Goal: Task Accomplishment & Management: Manage account settings

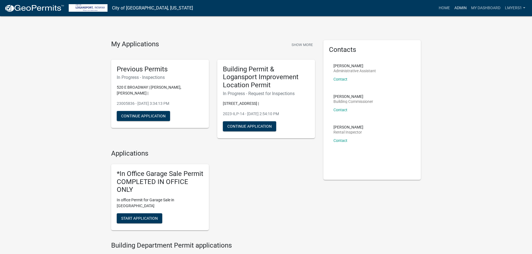
click at [463, 8] on link "Admin" at bounding box center [460, 8] width 17 height 11
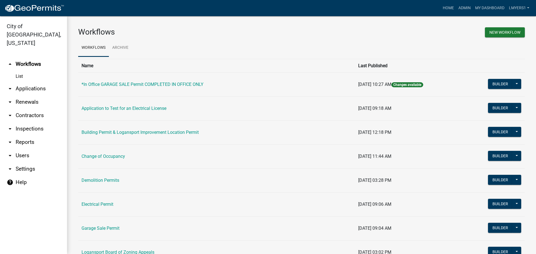
click at [18, 82] on link "arrow_drop_down Applications" at bounding box center [33, 88] width 67 height 13
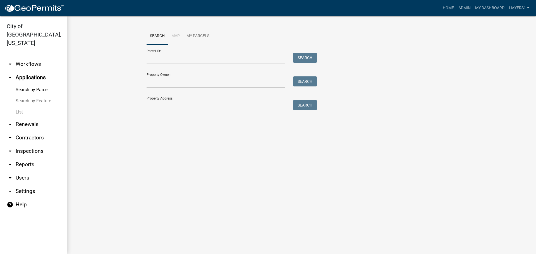
drag, startPoint x: 18, startPoint y: 104, endPoint x: 26, endPoint y: 101, distance: 8.8
click at [18, 107] on link "List" at bounding box center [33, 112] width 67 height 11
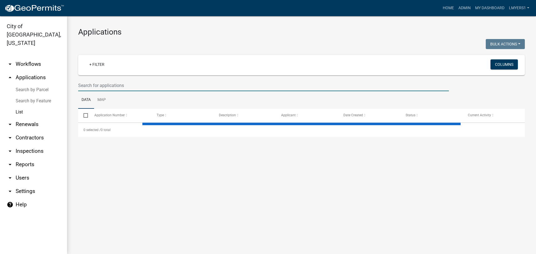
click at [87, 84] on input "text" at bounding box center [263, 85] width 371 height 11
select select "3: 100"
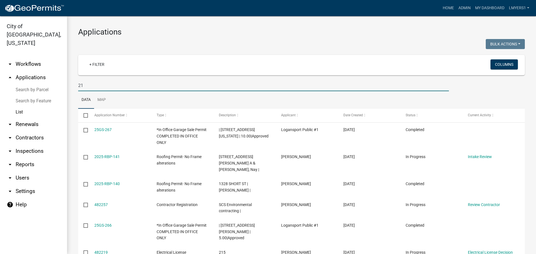
type input "2"
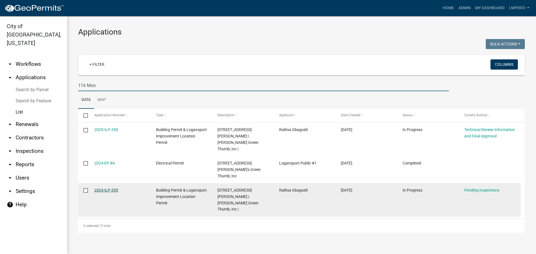
type input "116 Mon"
click at [98, 188] on link "2024-ILP-355" at bounding box center [106, 190] width 24 height 4
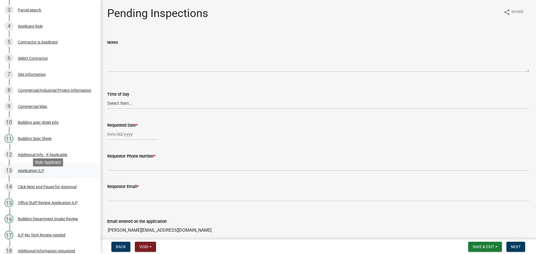
scroll to position [112, 0]
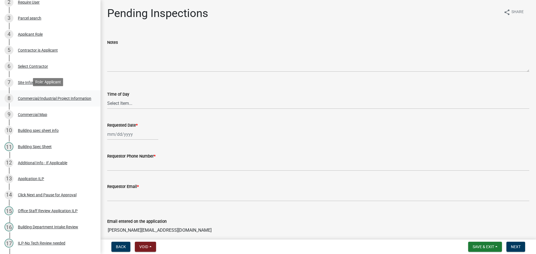
click at [54, 98] on div "Commercial/Industrial Project Information" at bounding box center [54, 99] width 73 height 4
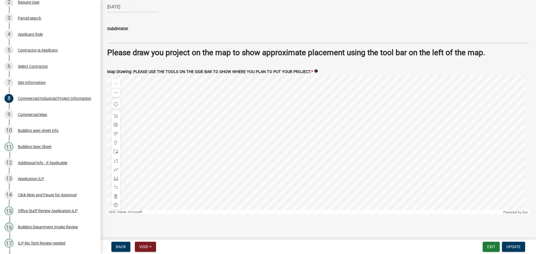
scroll to position [755, 0]
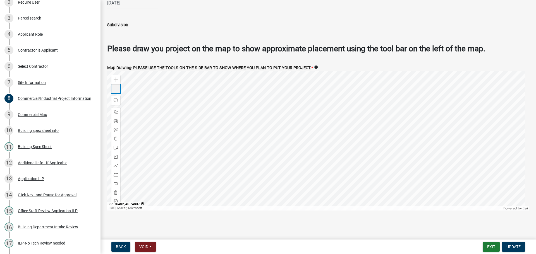
click at [116, 89] on span at bounding box center [116, 89] width 4 height 4
click at [118, 89] on div "Zoom out" at bounding box center [115, 88] width 9 height 9
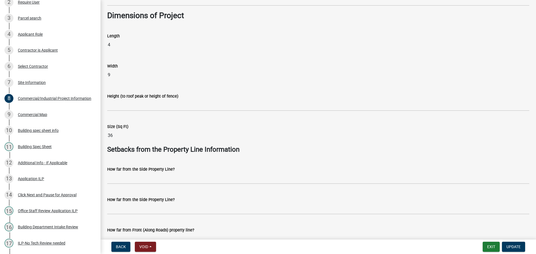
scroll to position [1, 0]
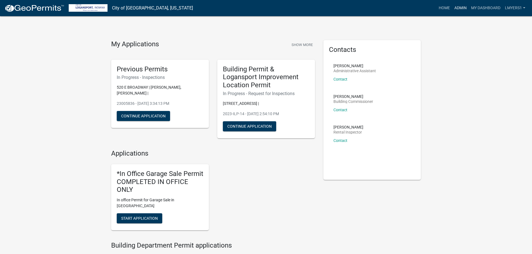
click at [458, 6] on link "Admin" at bounding box center [460, 8] width 17 height 11
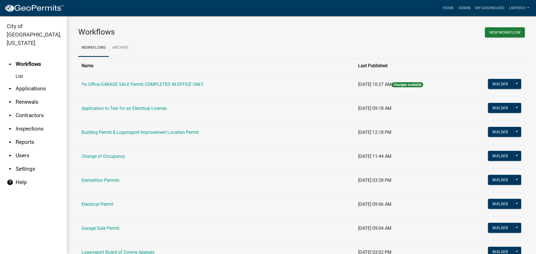
click at [29, 82] on link "arrow_drop_down Applications" at bounding box center [33, 88] width 67 height 13
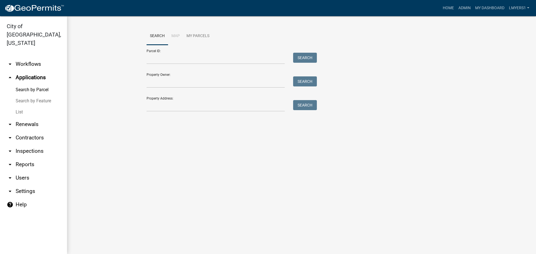
click at [20, 107] on link "List" at bounding box center [33, 112] width 67 height 11
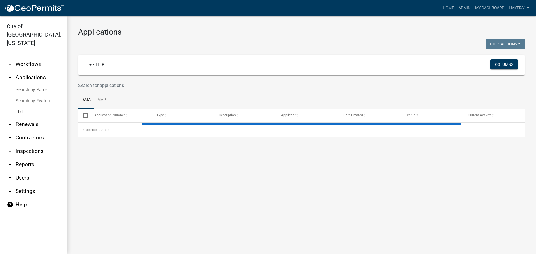
click at [119, 84] on input "text" at bounding box center [263, 85] width 371 height 11
select select "3: 100"
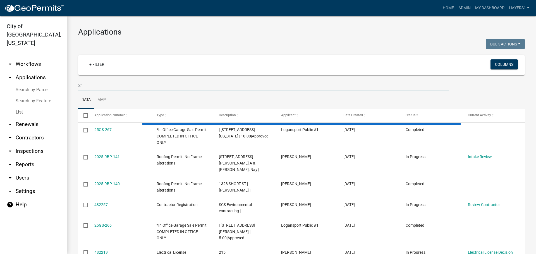
type input "2"
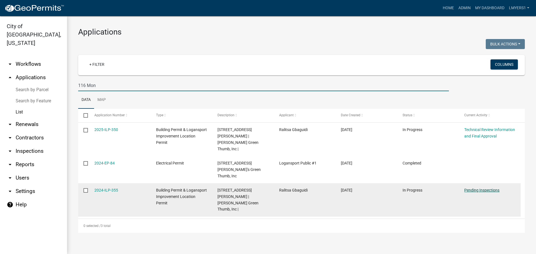
type input "116 Mon"
click at [487, 188] on link "Pending Inspections" at bounding box center [482, 190] width 35 height 4
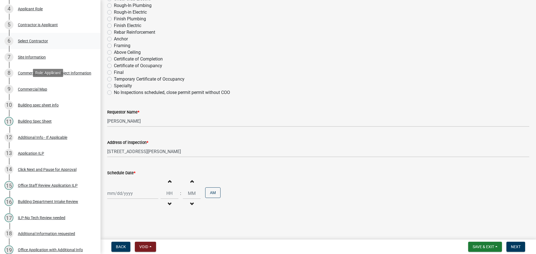
scroll to position [112, 0]
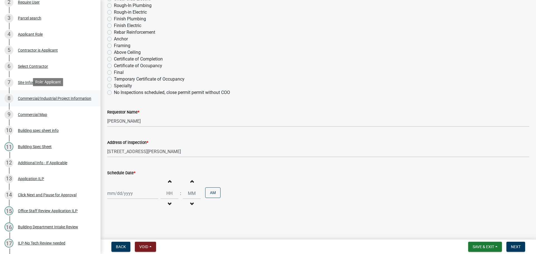
click at [37, 97] on div "Commercial/Industrial Project Information" at bounding box center [54, 99] width 73 height 4
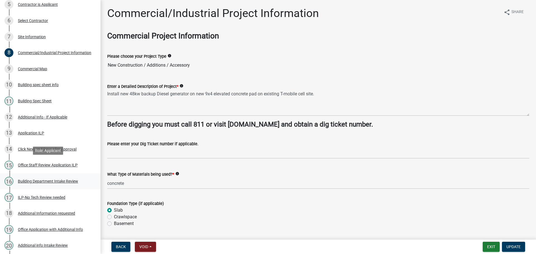
scroll to position [168, 0]
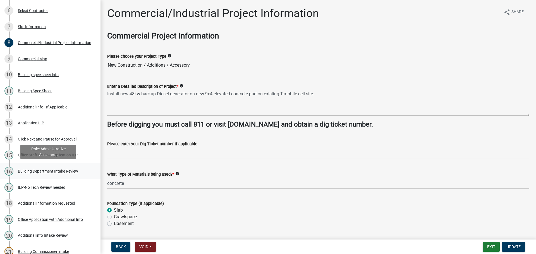
click at [68, 171] on div "Building Department Intake Review" at bounding box center [48, 172] width 60 height 4
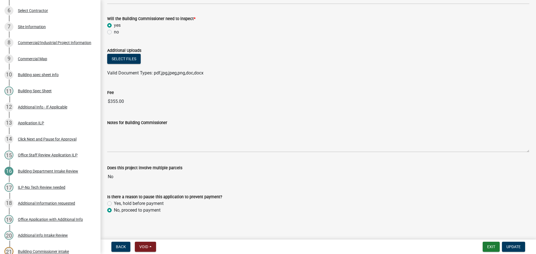
scroll to position [257, 0]
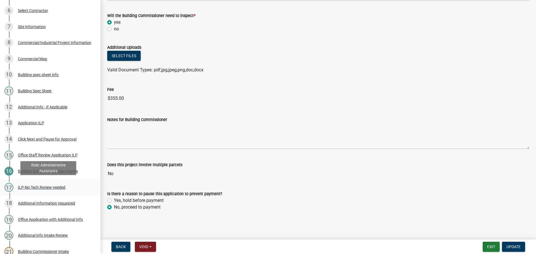
click at [58, 189] on div "ILP-No Tech Review needed" at bounding box center [41, 188] width 47 height 4
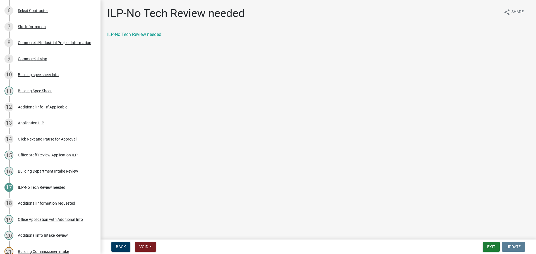
click at [144, 37] on div "ILP-No Tech Review needed" at bounding box center [318, 34] width 422 height 7
click at [144, 32] on link "ILP-No Tech Review needed" at bounding box center [134, 34] width 54 height 5
click at [42, 188] on div "ILP-No Tech Review needed" at bounding box center [41, 188] width 47 height 4
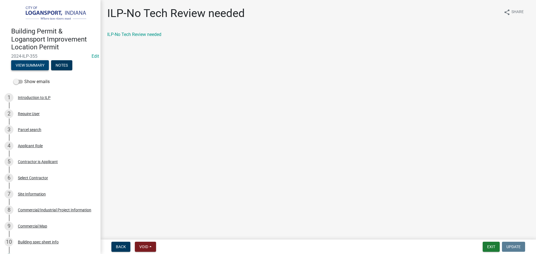
click at [30, 63] on button "View Summary" at bounding box center [30, 65] width 38 height 10
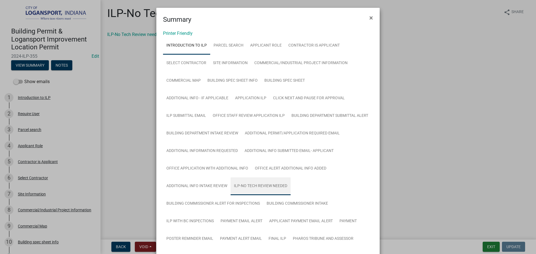
click at [279, 189] on link "ILP-No Tech Review needed" at bounding box center [261, 187] width 60 height 18
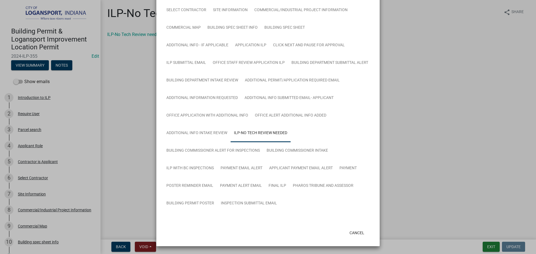
scroll to position [66, 0]
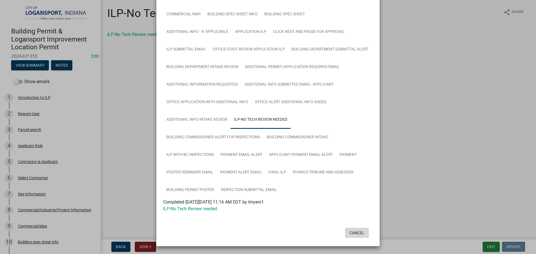
click at [353, 232] on button "Cancel" at bounding box center [357, 233] width 24 height 10
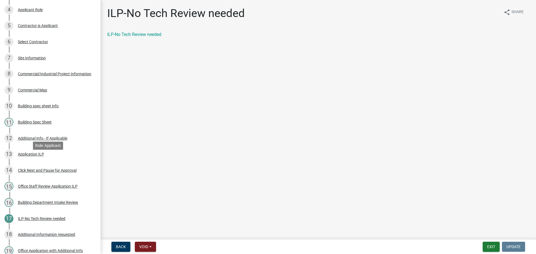
scroll to position [102, 0]
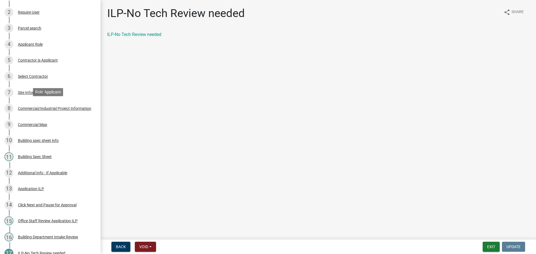
click at [46, 107] on div "Commercial/Industrial Project Information" at bounding box center [54, 109] width 73 height 4
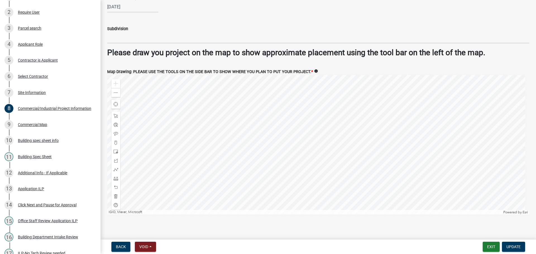
scroll to position [755, 0]
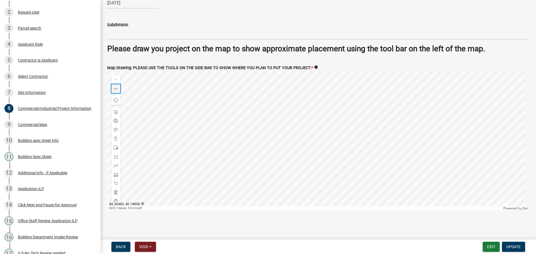
click at [117, 89] on span at bounding box center [116, 89] width 4 height 4
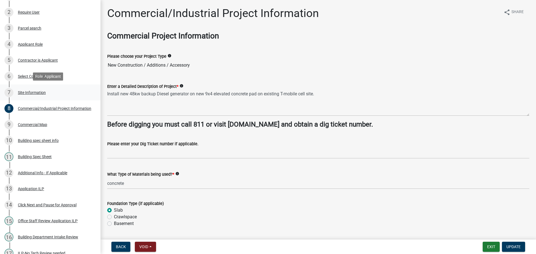
scroll to position [0, 0]
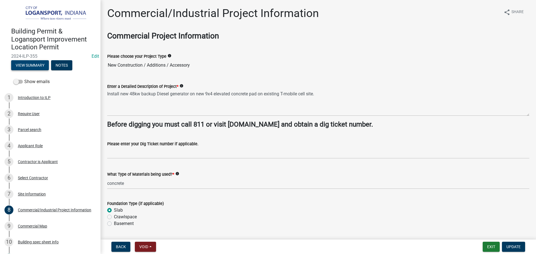
click at [27, 60] on button "View Summary" at bounding box center [30, 65] width 38 height 10
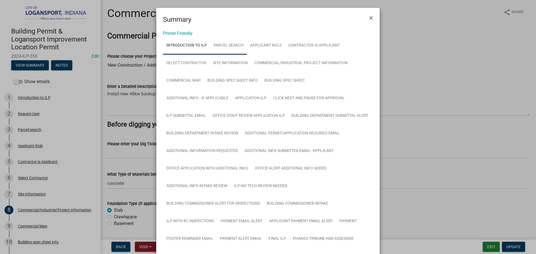
click at [230, 43] on link "Parcel search" at bounding box center [228, 46] width 37 height 18
click at [265, 44] on link "Applicant Role" at bounding box center [266, 46] width 38 height 18
click at [220, 63] on link "Site Information" at bounding box center [230, 63] width 41 height 18
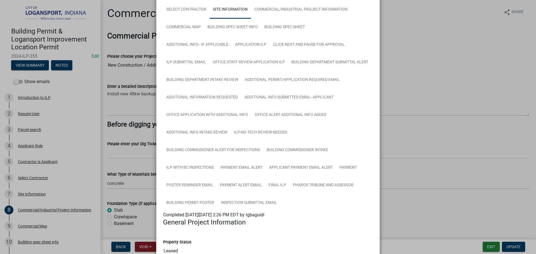
scroll to position [28, 0]
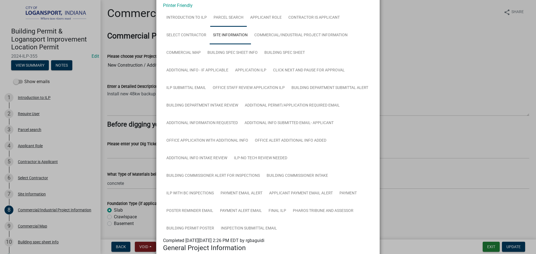
click at [215, 20] on link "Parcel search" at bounding box center [228, 18] width 37 height 18
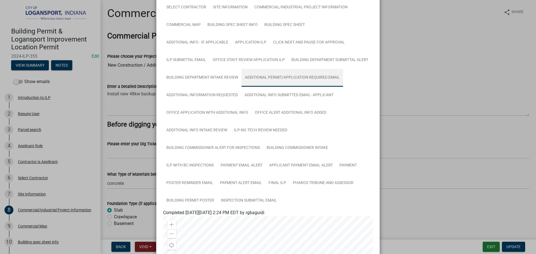
click at [281, 79] on link "Additional Permit/Application Required Email" at bounding box center [293, 78] width 102 height 18
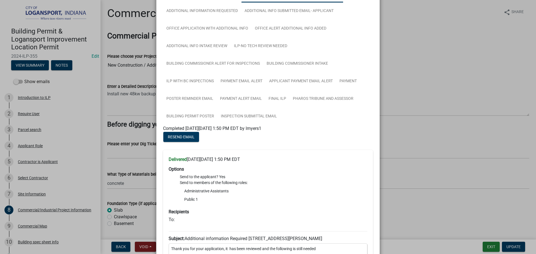
scroll to position [84, 0]
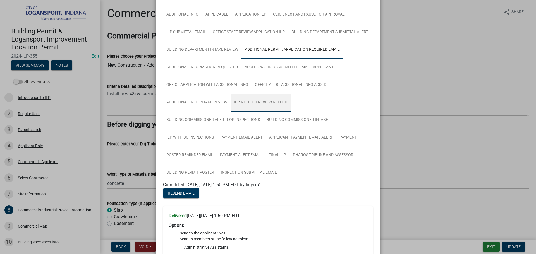
click at [263, 105] on link "ILP-No Tech Review needed" at bounding box center [261, 103] width 60 height 18
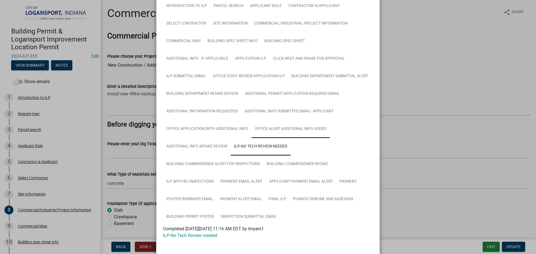
scroll to position [0, 0]
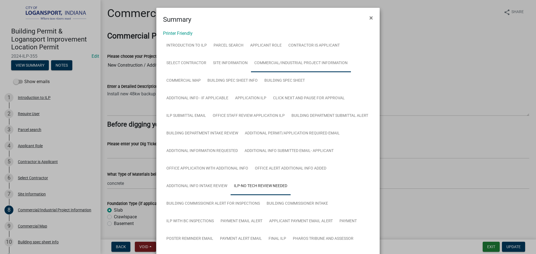
click at [282, 66] on link "Commercial/Industrial Project Information" at bounding box center [301, 63] width 100 height 18
click at [283, 64] on link "Commercial/Industrial Project Information" at bounding box center [301, 63] width 100 height 18
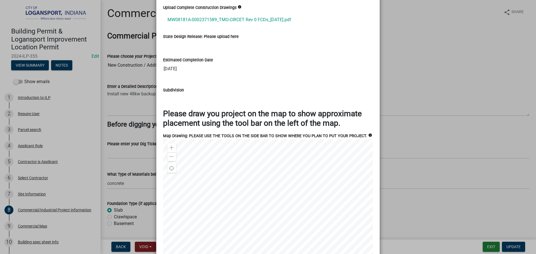
scroll to position [894, 0]
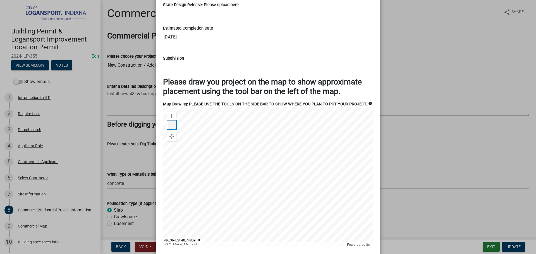
click at [172, 126] on span at bounding box center [172, 125] width 4 height 4
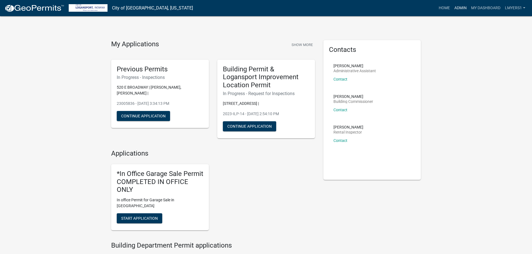
click at [461, 8] on link "Admin" at bounding box center [460, 8] width 17 height 11
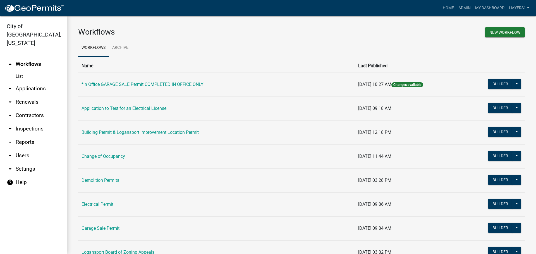
click at [33, 82] on link "arrow_drop_down Applications" at bounding box center [33, 88] width 67 height 13
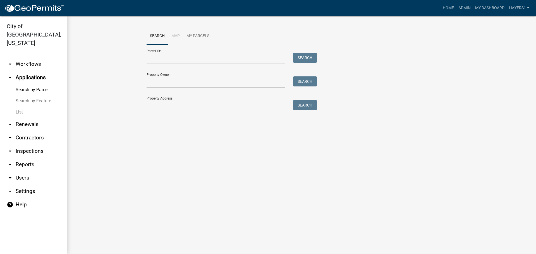
click at [24, 107] on link "List" at bounding box center [33, 112] width 67 height 11
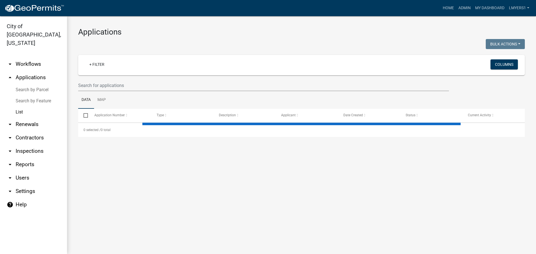
select select "3: 100"
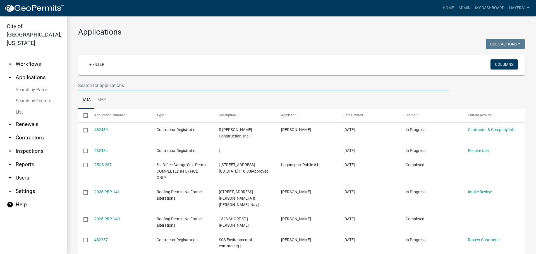
click at [131, 85] on input "text" at bounding box center [263, 85] width 371 height 11
drag, startPoint x: 17, startPoint y: 103, endPoint x: 33, endPoint y: 98, distance: 16.7
click at [17, 107] on link "List" at bounding box center [33, 112] width 67 height 11
click at [134, 89] on input "text" at bounding box center [263, 85] width 371 height 11
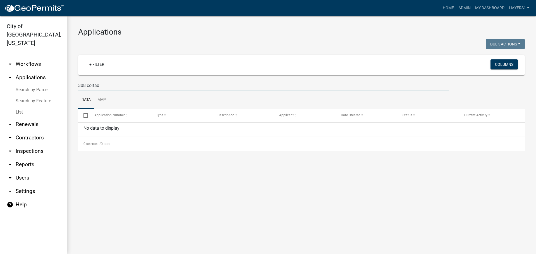
click at [87, 87] on input "308 colfax" at bounding box center [263, 85] width 371 height 11
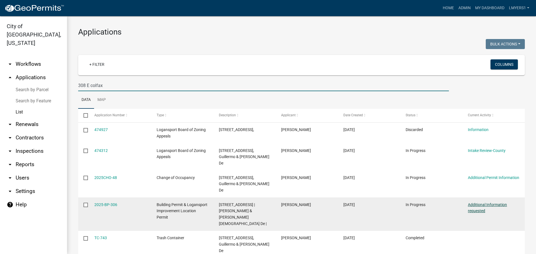
type input "308 E colfax"
click at [483, 203] on link "Additional Information requested" at bounding box center [487, 208] width 39 height 11
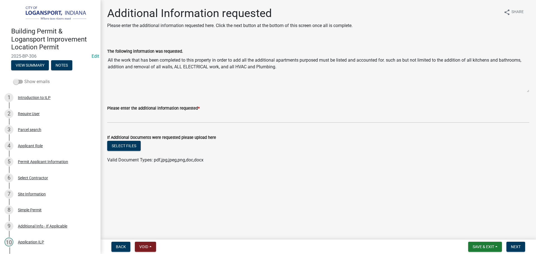
click at [22, 80] on span at bounding box center [17, 82] width 9 height 4
click at [24, 78] on input "Show emails" at bounding box center [24, 78] width 0 height 0
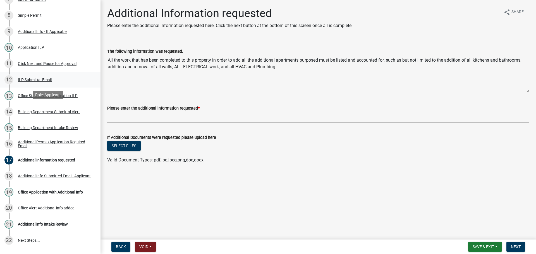
scroll to position [196, 0]
click at [25, 140] on div "Additional Permit/Application Required Email" at bounding box center [55, 144] width 74 height 8
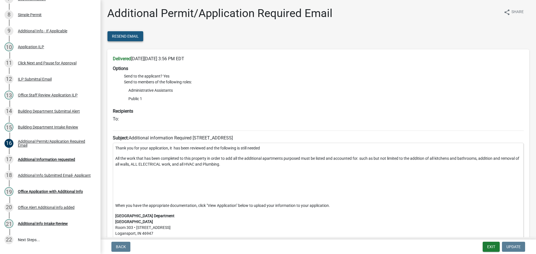
click at [127, 33] on button "Resend Email" at bounding box center [126, 36] width 36 height 10
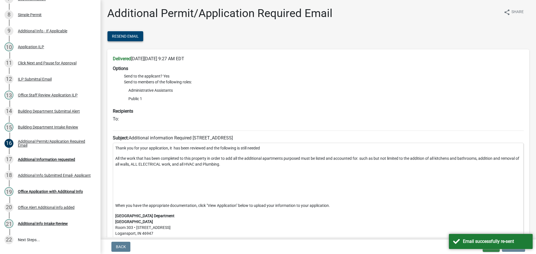
click at [128, 38] on span "Resend Email" at bounding box center [125, 36] width 27 height 4
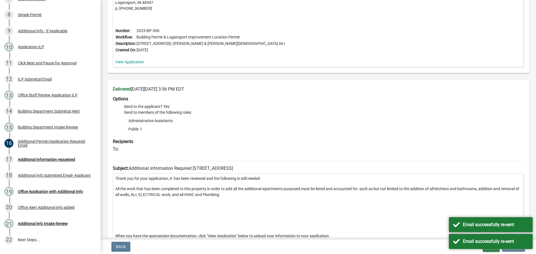
scroll to position [503, 0]
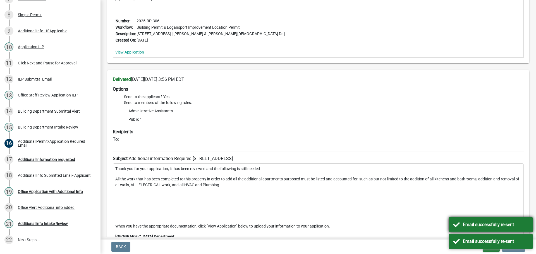
click at [455, 218] on div "Email successfully re-sent" at bounding box center [491, 225] width 84 height 15
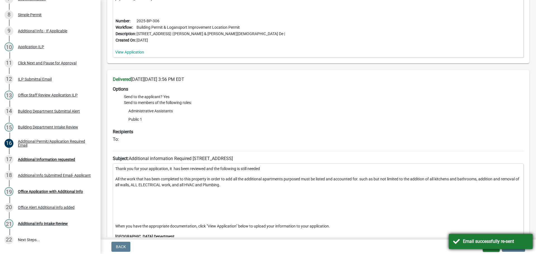
click at [462, 246] on div "Email successfully re-sent" at bounding box center [491, 241] width 84 height 15
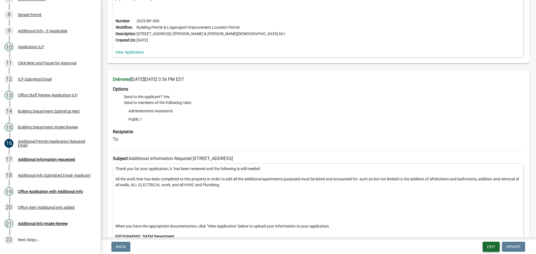
click at [488, 247] on button "Exit" at bounding box center [491, 247] width 17 height 10
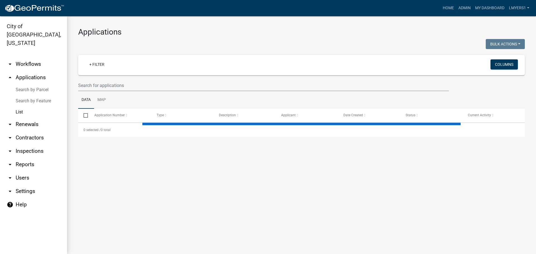
select select "3: 100"
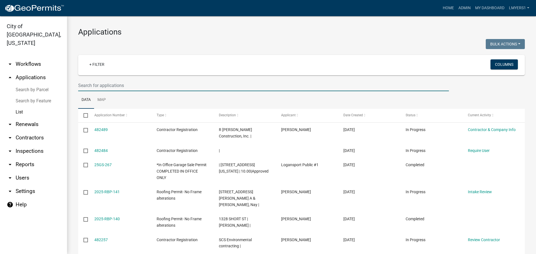
click at [92, 84] on input "text" at bounding box center [263, 85] width 371 height 11
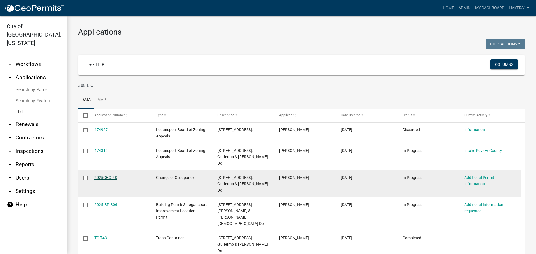
type input "308 E C"
click at [105, 178] on link "2025CHO-48" at bounding box center [105, 178] width 23 height 4
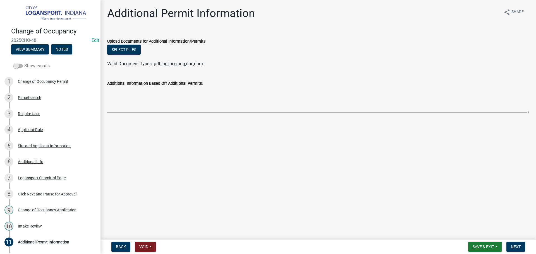
click at [14, 66] on span at bounding box center [17, 66] width 9 height 4
click at [24, 63] on input "Show emails" at bounding box center [24, 63] width 0 height 0
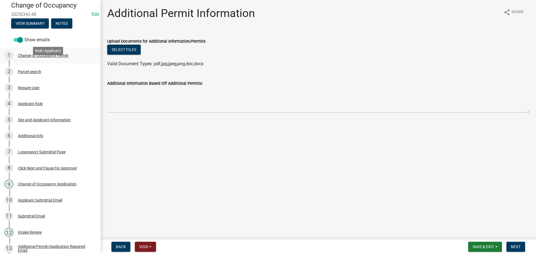
scroll to position [84, 0]
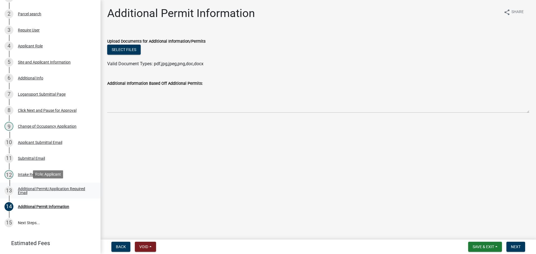
click at [21, 187] on div "Additional Permit/Application Required Email" at bounding box center [55, 191] width 74 height 8
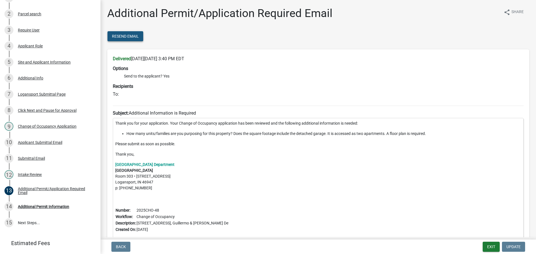
click at [129, 35] on span "Resend Email" at bounding box center [125, 36] width 27 height 4
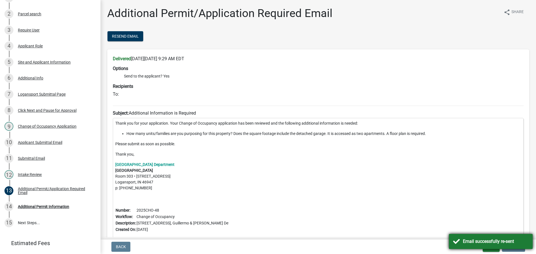
click at [455, 245] on div "Email successfully re-sent" at bounding box center [491, 241] width 84 height 15
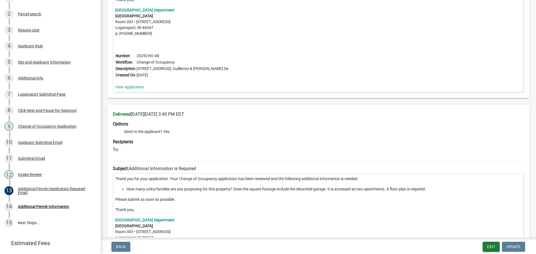
scroll to position [168, 0]
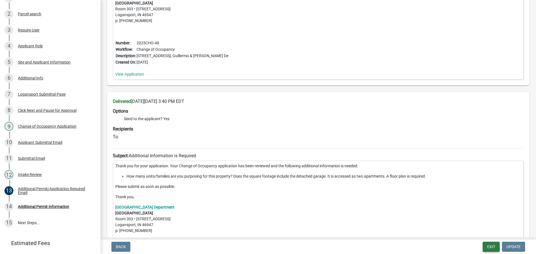
click at [487, 249] on button "Exit" at bounding box center [491, 247] width 17 height 10
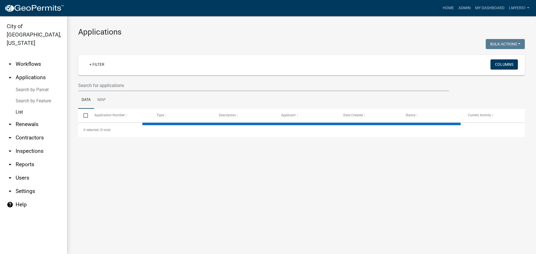
select select "3: 100"
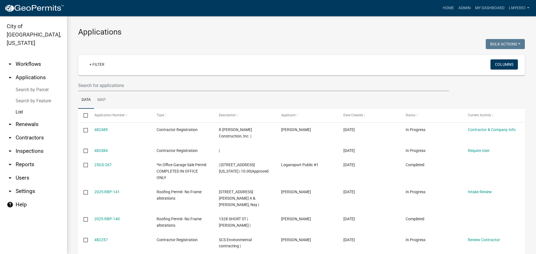
click at [25, 131] on link "arrow_drop_down Contractors" at bounding box center [33, 137] width 67 height 13
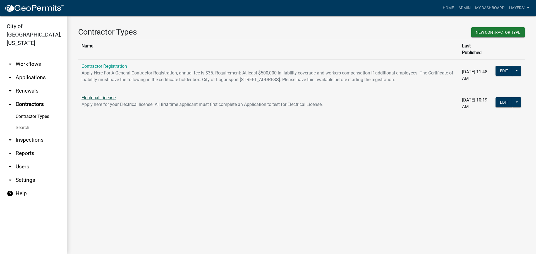
click at [91, 99] on link "Electrical License" at bounding box center [99, 97] width 34 height 5
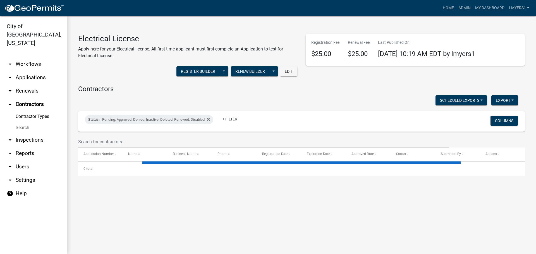
select select "3: 100"
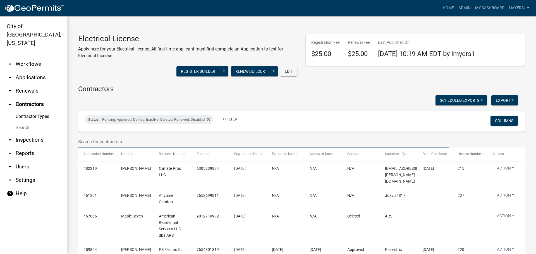
click at [116, 139] on input "text" at bounding box center [263, 141] width 371 height 11
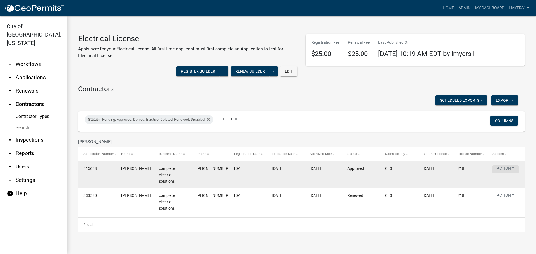
type input "dustin"
click at [509, 173] on button "Action" at bounding box center [506, 170] width 26 height 8
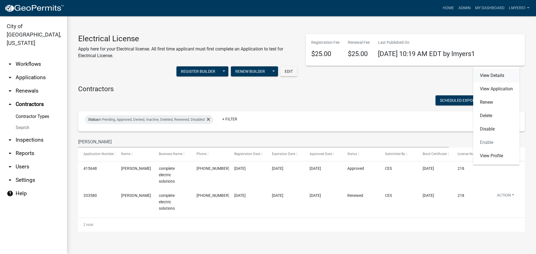
click at [490, 73] on link "View Details" at bounding box center [496, 75] width 46 height 13
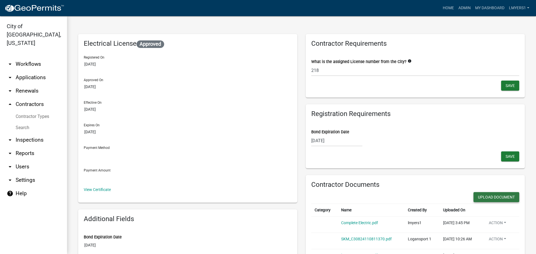
click at [491, 197] on button "Upload Document" at bounding box center [497, 197] width 46 height 10
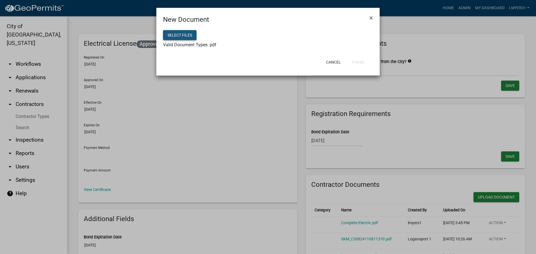
click at [177, 37] on button "Select files" at bounding box center [180, 35] width 34 height 10
click at [357, 63] on button "Finish" at bounding box center [358, 62] width 21 height 10
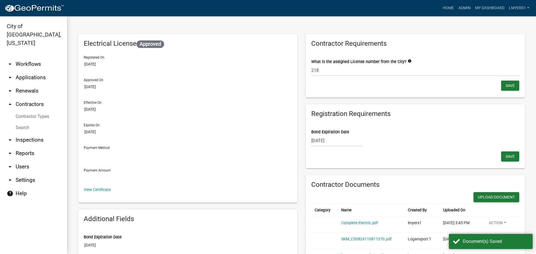
select select "11"
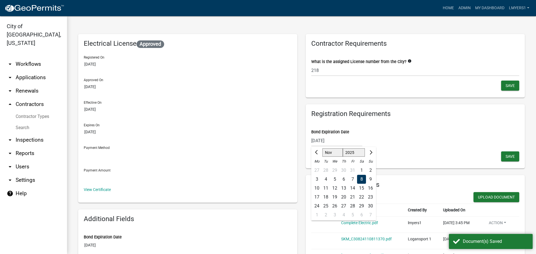
click at [334, 142] on div "11/08/2025 Sep Oct Nov Dec 2025 2026 2027 2028 2029 2030 2031 2032 2033 2034 20…" at bounding box center [336, 140] width 51 height 11
click at [357, 154] on select "2025 2026 2027 2028 2029 2030 2031 2032 2033 2034 2035 2036 2037 2038 2039 2040…" at bounding box center [354, 153] width 22 height 8
select select "2026"
click at [343, 149] on select "2025 2026 2027 2028 2029 2030 2031 2032 2033 2034 2035 2036 2037 2038 2039 2040…" at bounding box center [354, 153] width 22 height 8
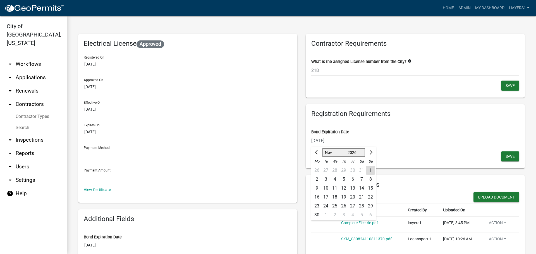
click at [370, 179] on div "8" at bounding box center [370, 179] width 9 height 9
type input "11/08/2026"
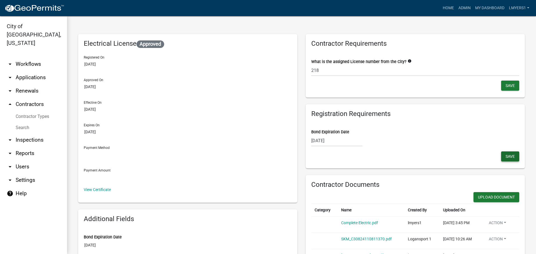
click at [506, 153] on button "Save" at bounding box center [510, 157] width 18 height 10
click at [509, 157] on span "Save" at bounding box center [510, 156] width 9 height 4
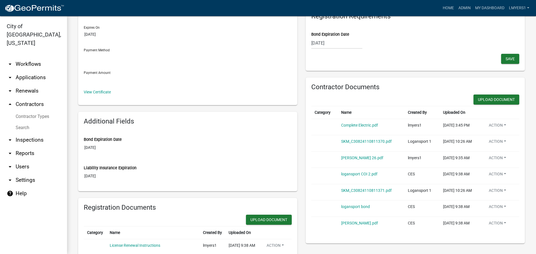
scroll to position [112, 0]
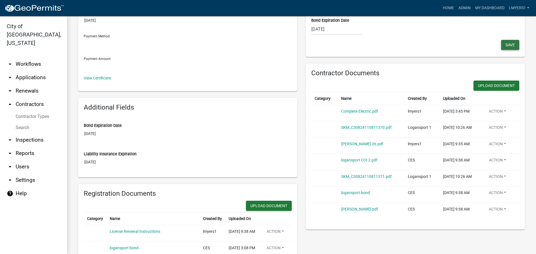
click at [512, 44] on button "Save" at bounding box center [510, 45] width 18 height 10
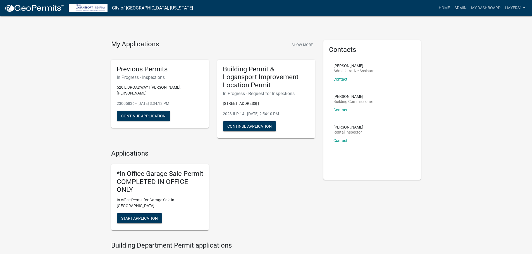
click at [455, 5] on link "Admin" at bounding box center [460, 8] width 17 height 11
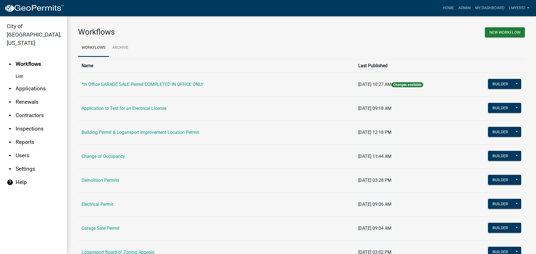
click at [31, 82] on link "arrow_drop_down Applications" at bounding box center [33, 88] width 67 height 13
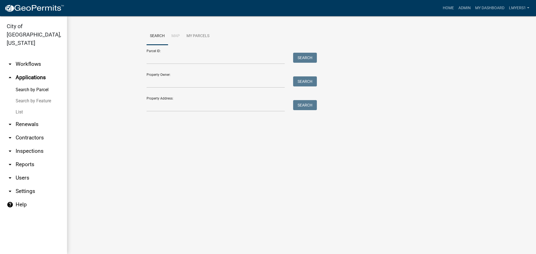
drag, startPoint x: 22, startPoint y: 101, endPoint x: 34, endPoint y: 94, distance: 14.3
click at [22, 107] on link "List" at bounding box center [33, 112] width 67 height 11
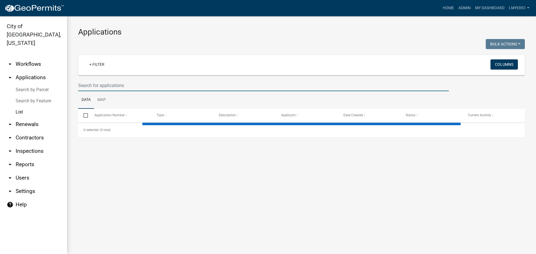
click at [119, 84] on input "text" at bounding box center [263, 85] width 371 height 11
select select "3: 100"
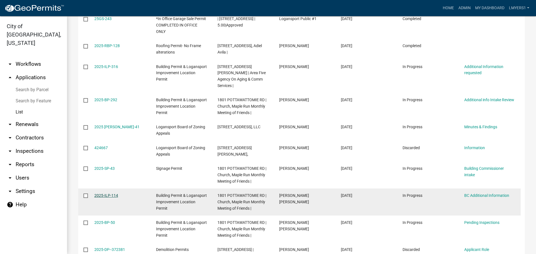
scroll to position [84, 0]
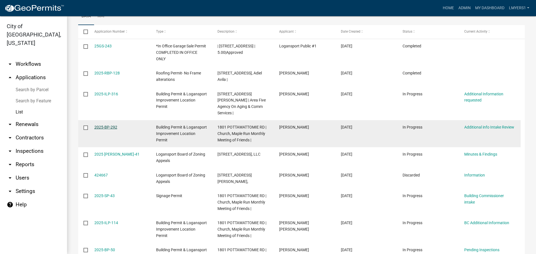
type input "1801"
click at [102, 125] on link "2025-BP-292" at bounding box center [105, 127] width 23 height 4
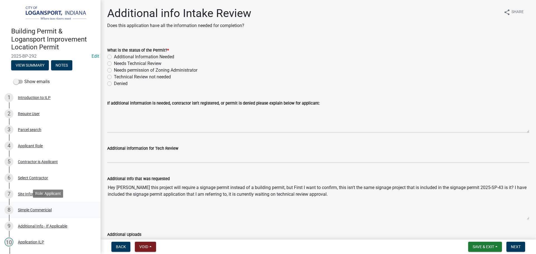
click at [32, 208] on div "Simple Commericial" at bounding box center [35, 210] width 34 height 4
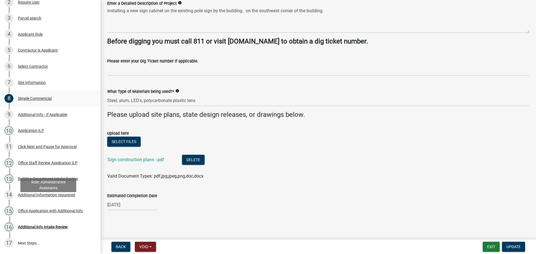
scroll to position [140, 0]
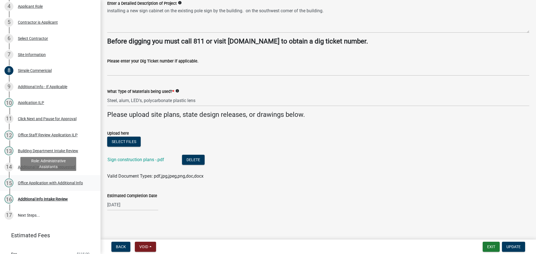
click at [40, 185] on div "15 Office Application with Additional Info" at bounding box center [47, 183] width 87 height 9
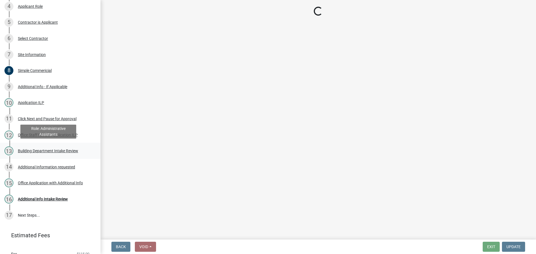
click at [42, 149] on div "Building Department Intake Review" at bounding box center [48, 151] width 60 height 4
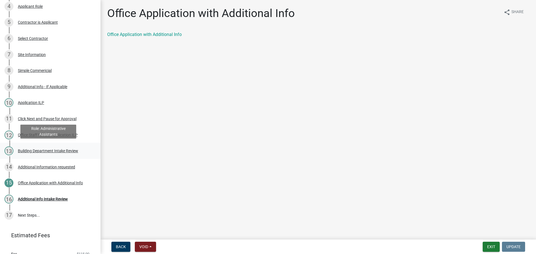
click at [42, 149] on div "Building Department Intake Review" at bounding box center [48, 151] width 60 height 4
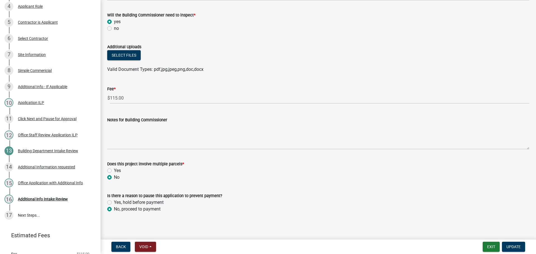
scroll to position [308, 0]
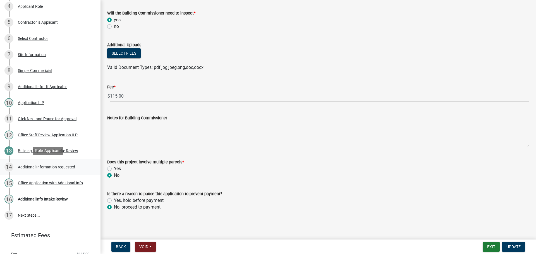
click at [44, 166] on div "Additional Information requested" at bounding box center [46, 167] width 57 height 4
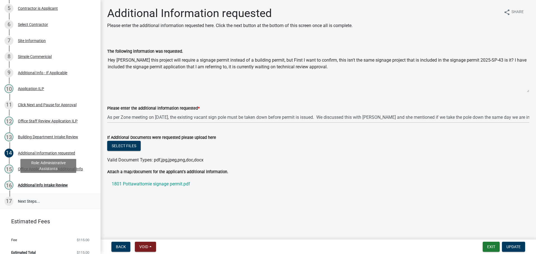
scroll to position [160, 0]
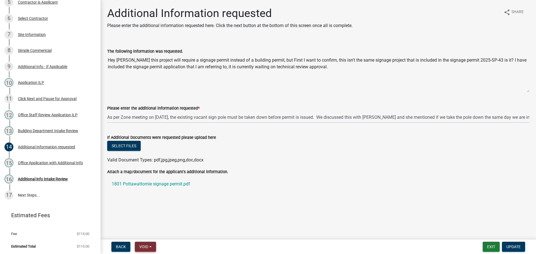
click at [147, 249] on span "Void" at bounding box center [143, 247] width 9 height 4
click at [157, 232] on button "Void" at bounding box center [157, 232] width 45 height 13
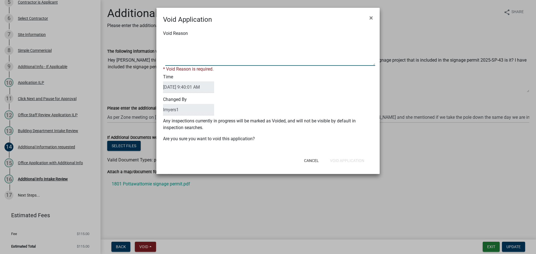
click at [199, 48] on textarea "Void Reason" at bounding box center [270, 52] width 210 height 28
click at [287, 43] on textarea "Void Reason" at bounding box center [270, 52] width 210 height 28
type textarea "All of this project is included in the scope of work for 2025-SP-43"
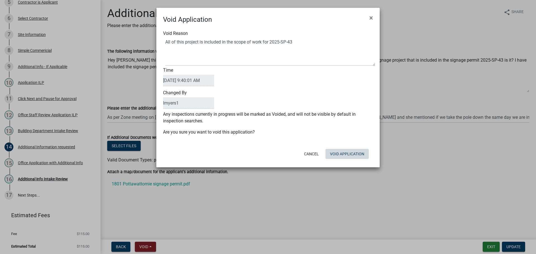
click at [354, 161] on div "Cancel Void Application" at bounding box center [305, 154] width 138 height 15
click at [347, 155] on button "Void Application" at bounding box center [347, 154] width 43 height 10
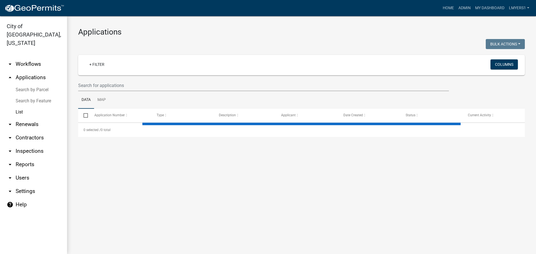
select select "3: 100"
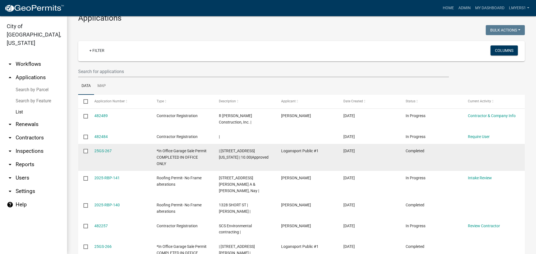
scroll to position [28, 0]
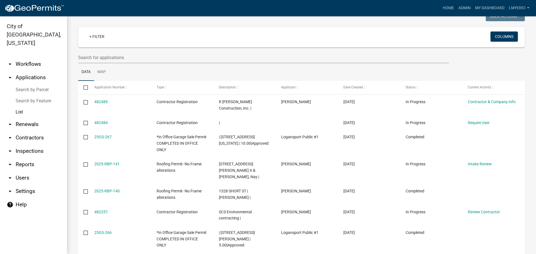
click at [28, 71] on link "arrow_drop_up Applications" at bounding box center [33, 77] width 67 height 13
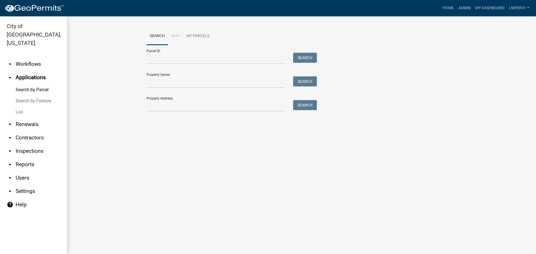
click at [21, 107] on link "List" at bounding box center [33, 112] width 67 height 11
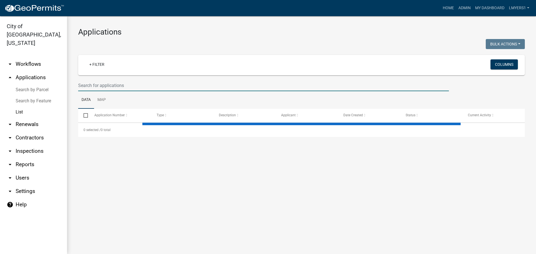
click at [79, 84] on input "text" at bounding box center [263, 85] width 371 height 11
select select "3: 100"
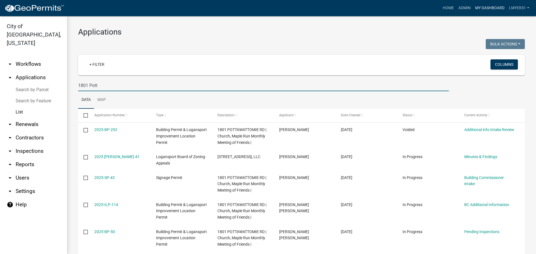
type input "1801 Pott"
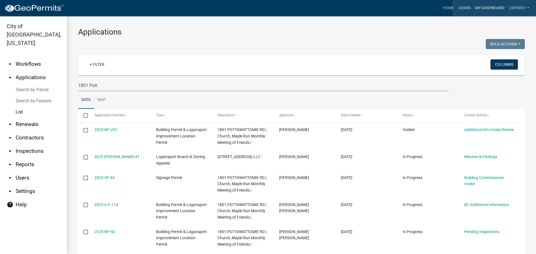
click at [495, 7] on link "My Dashboard" at bounding box center [490, 8] width 34 height 11
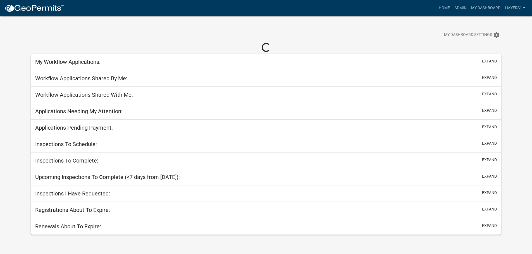
select select "2: 50"
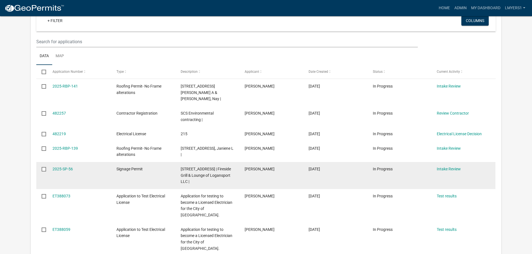
scroll to position [140, 0]
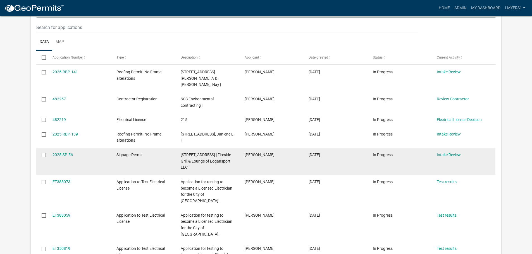
click at [445, 152] on datatable-body-cell "Intake Review" at bounding box center [464, 161] width 64 height 27
click at [445, 153] on link "Intake Review" at bounding box center [449, 155] width 24 height 4
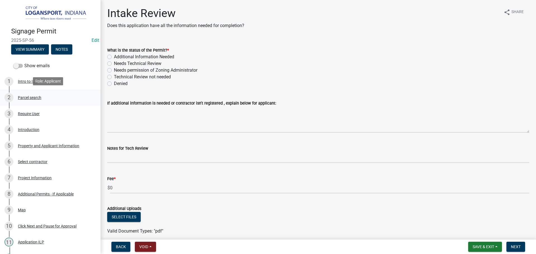
click at [27, 99] on div "2 Parcel search" at bounding box center [47, 97] width 87 height 9
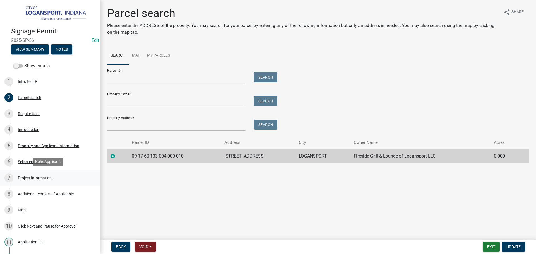
click at [36, 179] on div "Project Information" at bounding box center [35, 178] width 34 height 4
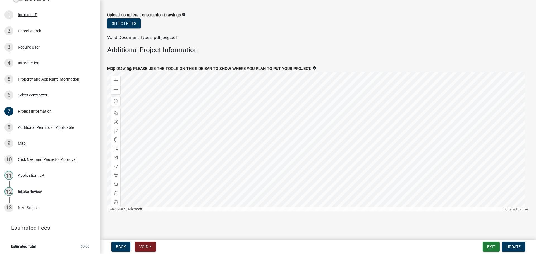
scroll to position [705, 0]
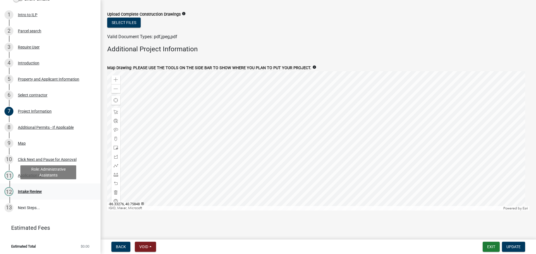
click at [24, 190] on div "Intake Review" at bounding box center [30, 192] width 24 height 4
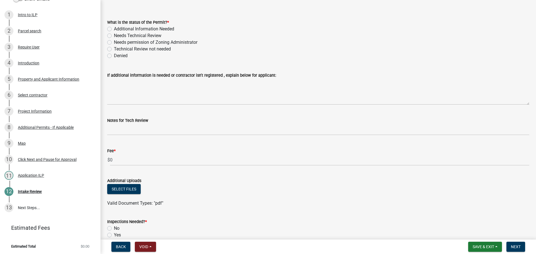
scroll to position [0, 0]
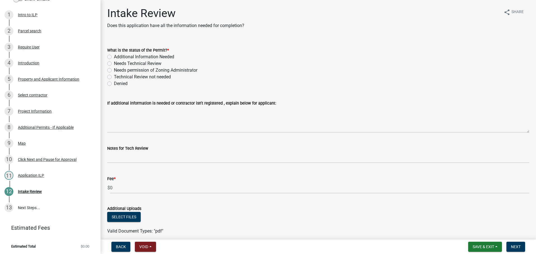
click at [114, 56] on label "Additional Information Needed" at bounding box center [144, 57] width 60 height 7
click at [114, 56] on input "Additional Information Needed" at bounding box center [116, 56] width 4 height 4
radio input "true"
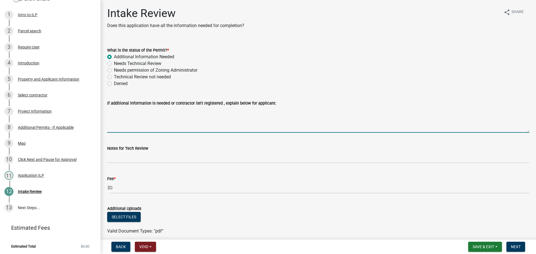
click at [122, 112] on textarea "If additional information is needed or contractor isn't registered , explain be…" at bounding box center [318, 120] width 422 height 26
click at [116, 111] on textarea "I will need the size of each sign." at bounding box center [318, 120] width 422 height 26
click at [168, 111] on textarea "I need the size of each sign." at bounding box center [318, 120] width 422 height 26
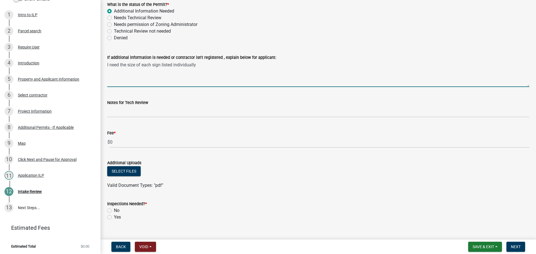
scroll to position [56, 0]
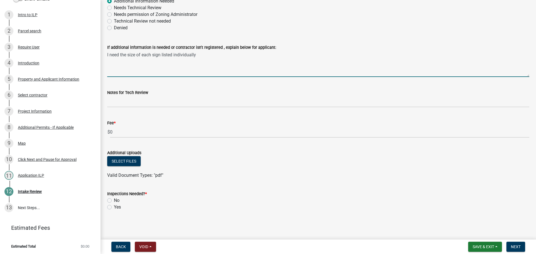
type textarea "I need the size of each sign listed individually"
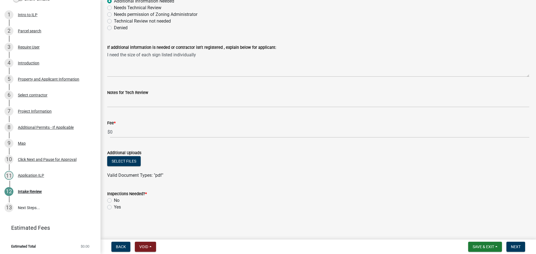
click at [110, 210] on div "Yes" at bounding box center [318, 207] width 422 height 7
click at [114, 208] on label "Yes" at bounding box center [117, 207] width 7 height 7
click at [114, 208] on input "Yes" at bounding box center [116, 206] width 4 height 4
radio input "true"
click at [519, 246] on span "Next" at bounding box center [516, 247] width 10 height 4
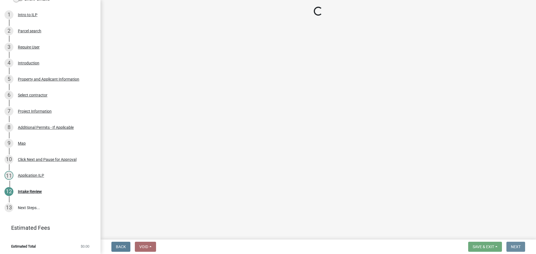
scroll to position [0, 0]
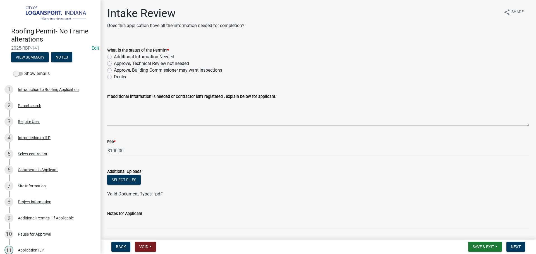
click at [114, 63] on label "Approve, Technical Review not needed" at bounding box center [151, 63] width 75 height 7
click at [114, 63] on input "Approve, Technical Review not needed" at bounding box center [116, 62] width 4 height 4
radio input "true"
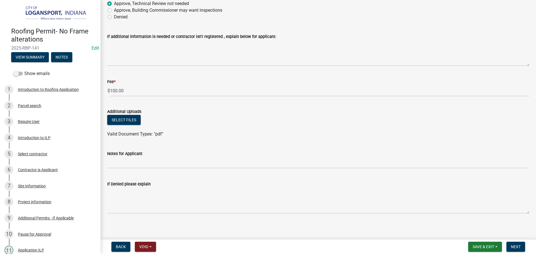
scroll to position [63, 0]
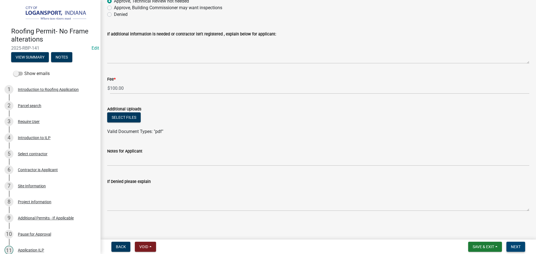
click at [518, 246] on span "Next" at bounding box center [516, 247] width 10 height 4
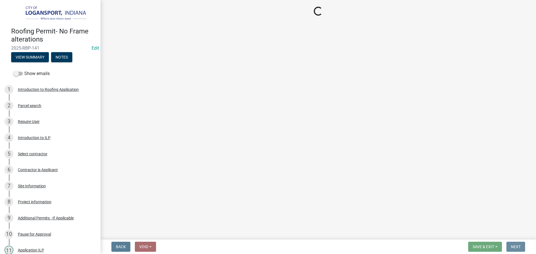
scroll to position [0, 0]
select select "3: 3"
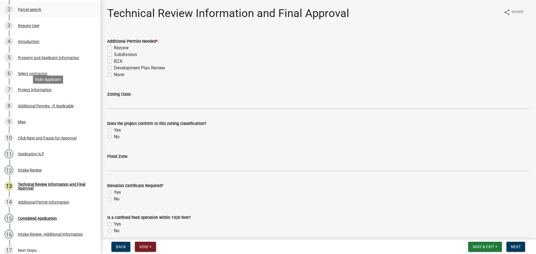
scroll to position [112, 0]
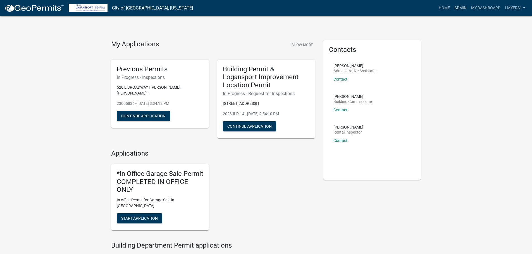
click at [457, 7] on link "Admin" at bounding box center [460, 8] width 17 height 11
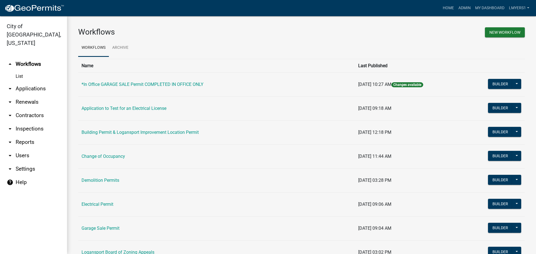
click at [21, 109] on link "arrow_drop_down Contractors" at bounding box center [33, 115] width 67 height 13
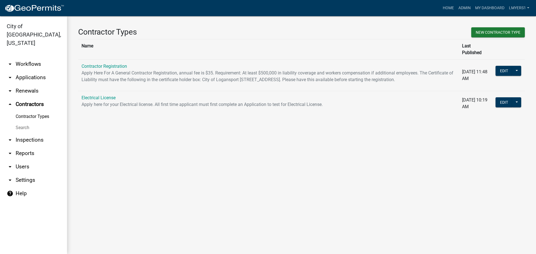
click at [99, 64] on link "Contractor Registration" at bounding box center [105, 66] width 46 height 5
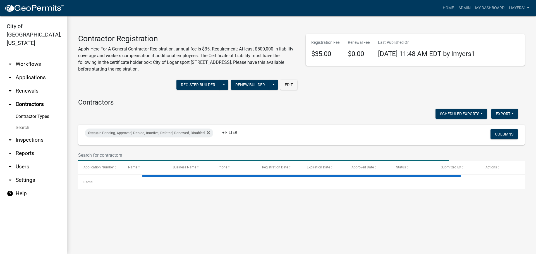
click at [98, 155] on input "text" at bounding box center [263, 155] width 371 height 11
select select "3: 100"
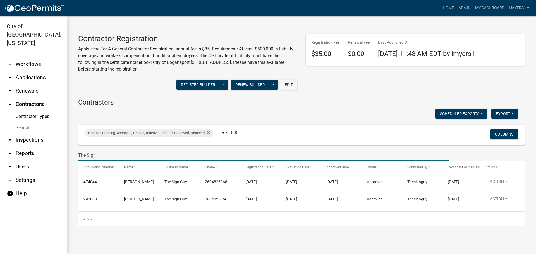
type input "The Sign"
click at [33, 71] on link "arrow_drop_down Applications" at bounding box center [33, 77] width 67 height 13
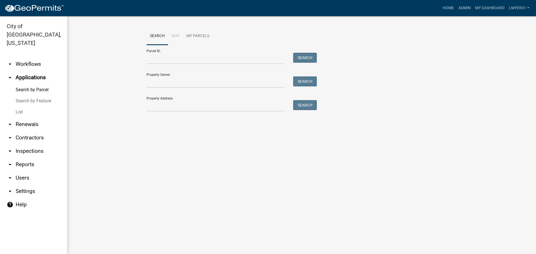
click at [16, 107] on link "List" at bounding box center [33, 112] width 67 height 11
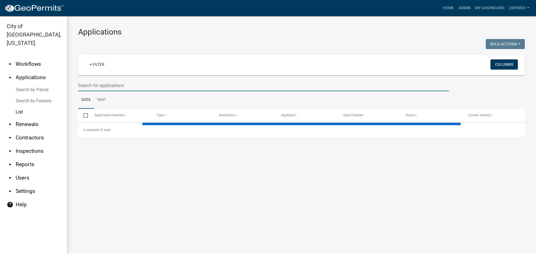
click at [132, 85] on input "text" at bounding box center [263, 85] width 371 height 11
select select "3: 100"
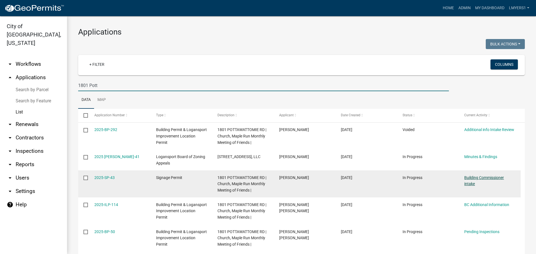
type input "1801 Pott"
click at [488, 178] on link "Building Commissioner intake" at bounding box center [485, 181] width 40 height 11
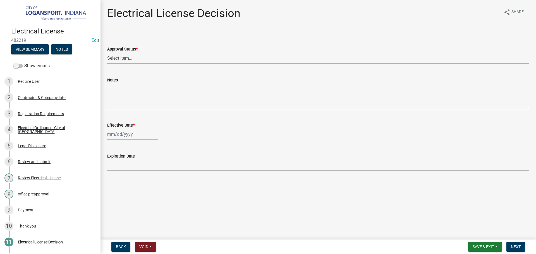
click at [133, 58] on select "Select Item... Approved Denied" at bounding box center [318, 58] width 422 height 11
click at [107, 53] on select "Select Item... Approved Denied" at bounding box center [318, 58] width 422 height 11
select select "4b86b809-39dd-4c68-9f3d-fdb3e7050482"
click at [142, 134] on div at bounding box center [132, 134] width 51 height 11
select select "9"
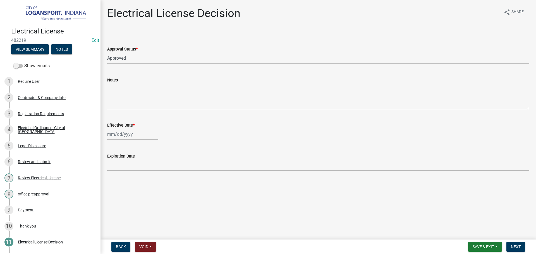
select select "2025"
click at [119, 191] on div "23" at bounding box center [121, 191] width 9 height 9
type input "09/23/2025"
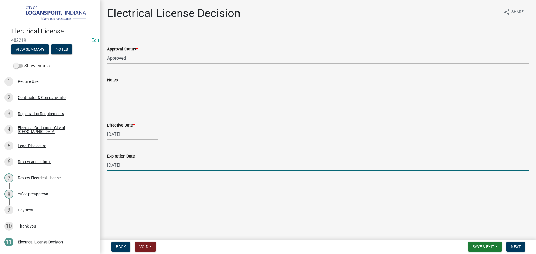
click at [140, 168] on input "12/31/2025" at bounding box center [318, 165] width 422 height 11
type input "05/31/2026"
click at [519, 246] on span "Next" at bounding box center [516, 247] width 10 height 4
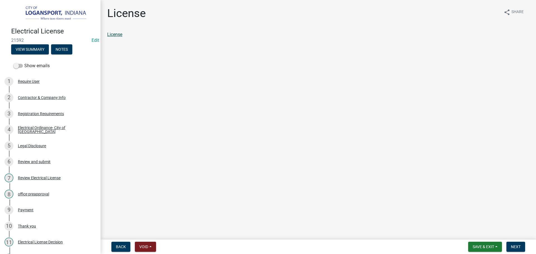
click at [115, 35] on link "License" at bounding box center [114, 34] width 15 height 5
click at [511, 248] on span "Next" at bounding box center [516, 247] width 10 height 4
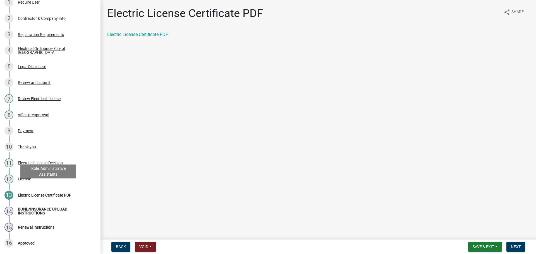
scroll to position [84, 0]
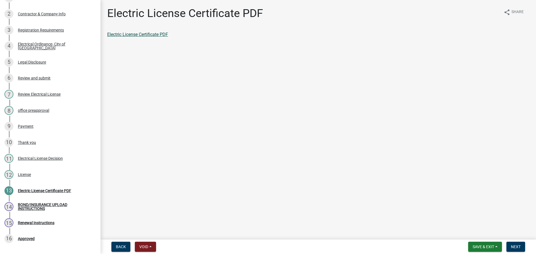
click at [153, 35] on link "Electric License Certificate PDF" at bounding box center [137, 34] width 61 height 5
click at [25, 173] on div "License" at bounding box center [24, 175] width 13 height 4
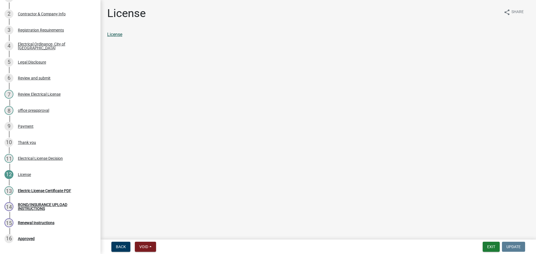
click at [116, 36] on link "License" at bounding box center [114, 34] width 15 height 5
click at [58, 187] on div "13 Electric License Certificate PDF" at bounding box center [47, 191] width 87 height 9
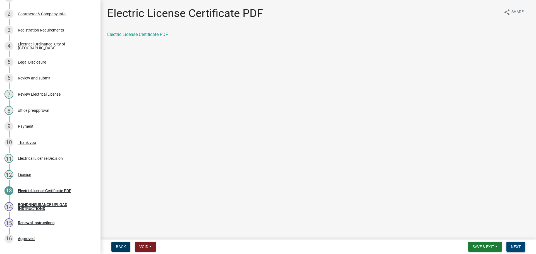
click at [513, 247] on span "Next" at bounding box center [516, 247] width 10 height 4
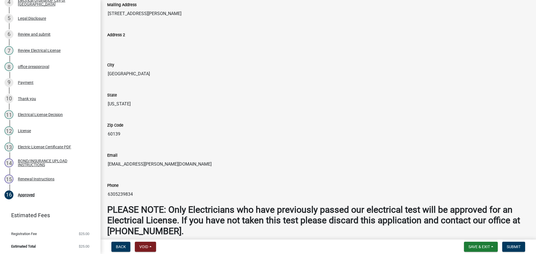
scroll to position [416, 0]
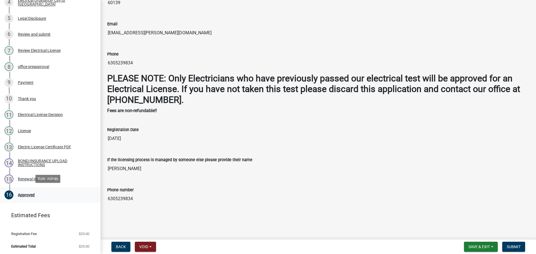
click at [28, 193] on div "Approved" at bounding box center [26, 195] width 17 height 4
click at [512, 248] on span "Submit" at bounding box center [514, 247] width 14 height 4
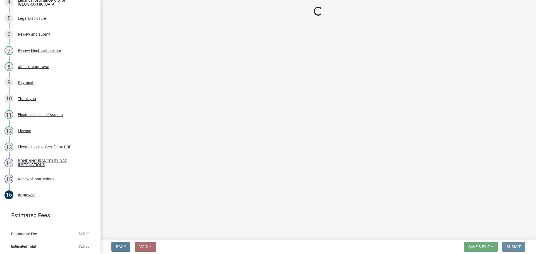
scroll to position [0, 0]
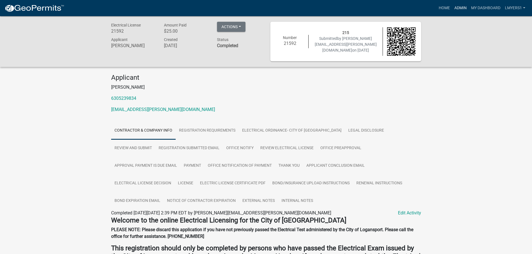
click at [463, 9] on link "Admin" at bounding box center [460, 8] width 17 height 11
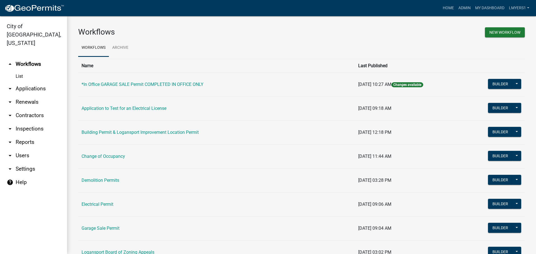
click at [40, 82] on link "arrow_drop_down Applications" at bounding box center [33, 88] width 67 height 13
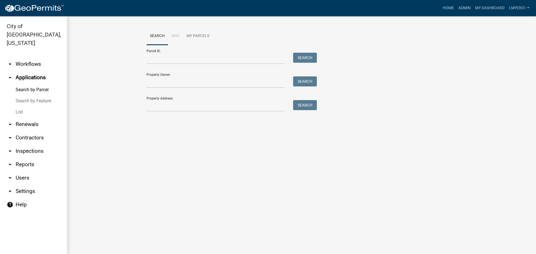
click at [17, 107] on link "List" at bounding box center [33, 112] width 67 height 11
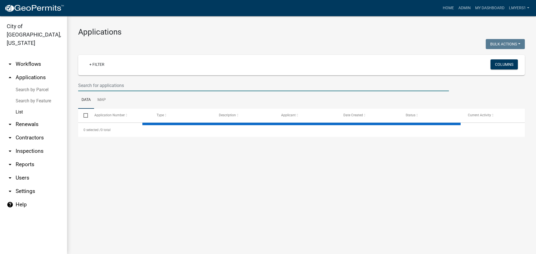
click at [117, 85] on input "text" at bounding box center [263, 85] width 371 height 11
select select "3: 100"
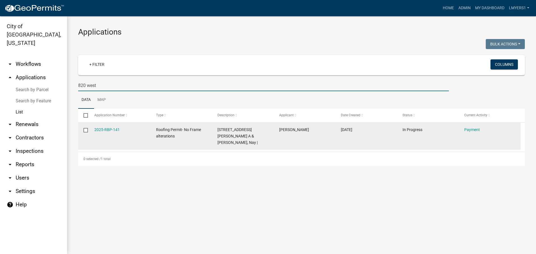
type input "820 west"
click at [468, 126] on datatable-body-cell "Payment" at bounding box center [490, 136] width 62 height 27
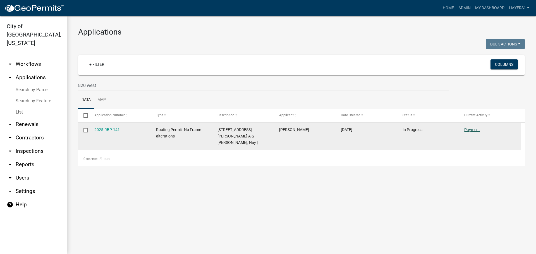
click at [468, 128] on link "Payment" at bounding box center [473, 130] width 16 height 4
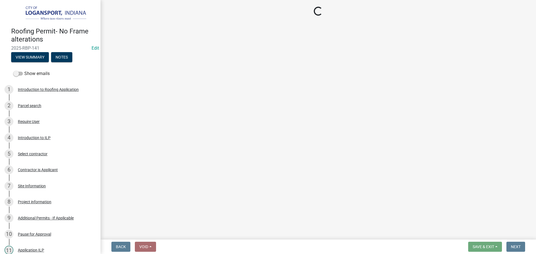
select select "3: 3"
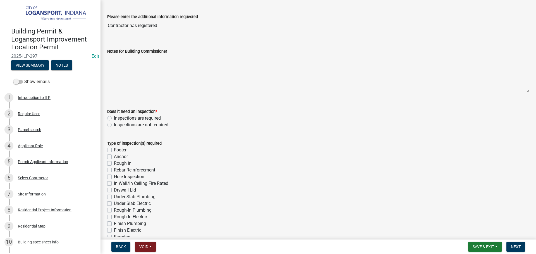
scroll to position [56, 0]
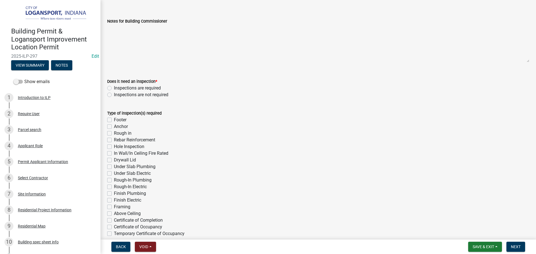
click at [114, 88] on label "Inspections are required" at bounding box center [137, 88] width 47 height 7
click at [114, 88] on input "Inspections are required" at bounding box center [116, 87] width 4 height 4
radio input "true"
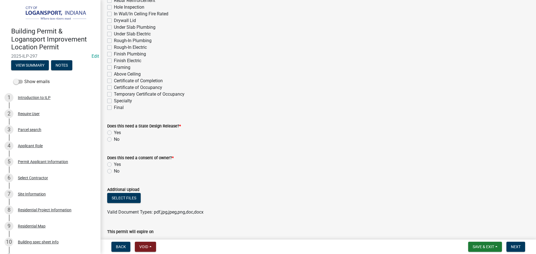
drag, startPoint x: 110, startPoint y: 107, endPoint x: 111, endPoint y: 119, distance: 11.8
click at [114, 107] on label "Final" at bounding box center [119, 107] width 10 height 7
click at [114, 107] on input "Final" at bounding box center [116, 106] width 4 height 4
checkbox input "true"
checkbox input "false"
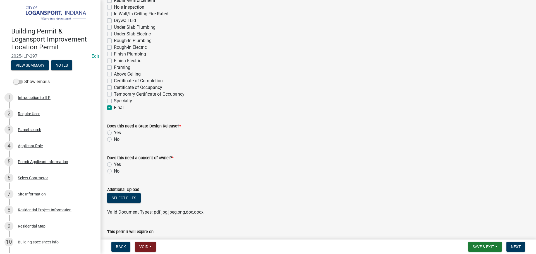
checkbox input "false"
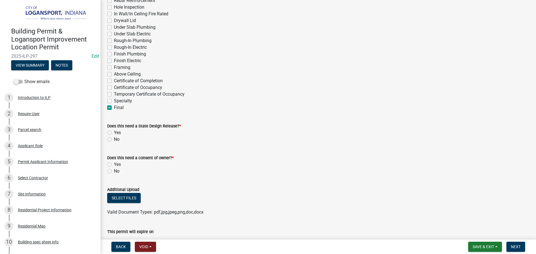
checkbox input "false"
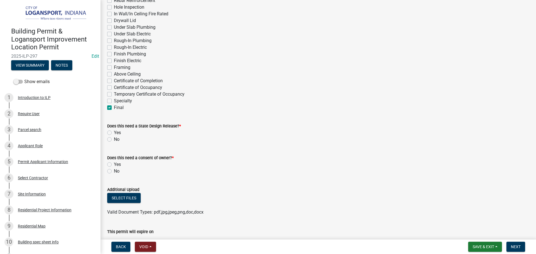
checkbox input "false"
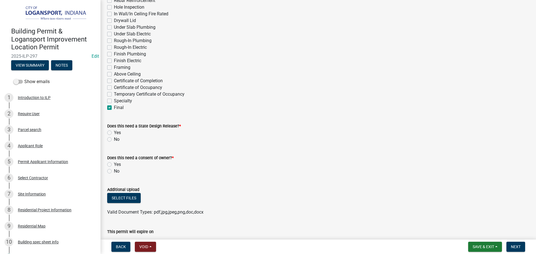
checkbox input "false"
checkbox input "true"
click at [112, 141] on div "No" at bounding box center [318, 139] width 422 height 7
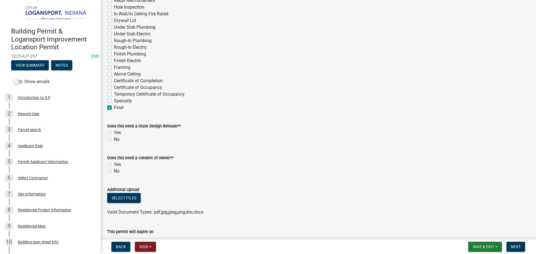
click at [114, 139] on label "No" at bounding box center [117, 139] width 6 height 7
click at [114, 139] on input "No" at bounding box center [116, 138] width 4 height 4
radio input "true"
click at [114, 170] on label "No" at bounding box center [117, 171] width 6 height 7
click at [114, 170] on input "No" at bounding box center [116, 170] width 4 height 4
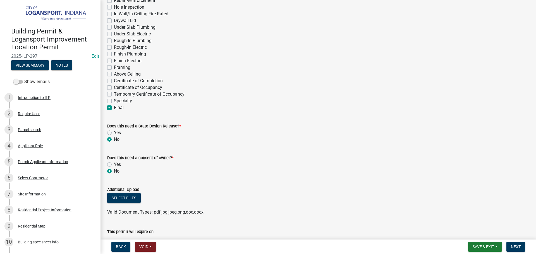
radio input "true"
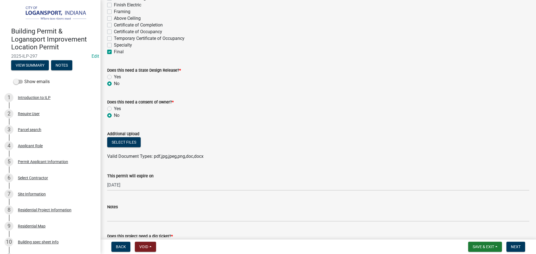
scroll to position [335, 0]
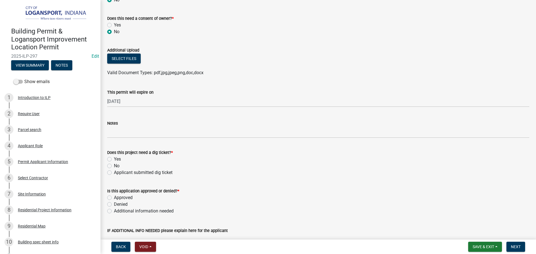
click at [109, 168] on div "No" at bounding box center [318, 166] width 422 height 7
click at [114, 166] on label "No" at bounding box center [117, 166] width 6 height 7
click at [114, 166] on input "No" at bounding box center [116, 165] width 4 height 4
radio input "true"
click at [114, 197] on label "Approved" at bounding box center [123, 198] width 19 height 7
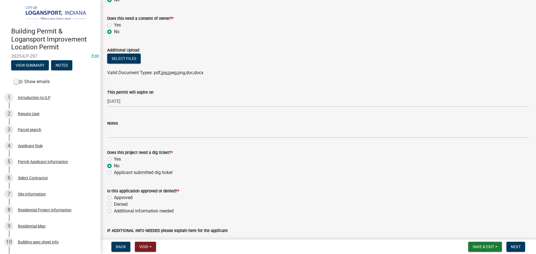
click at [114, 197] on input "Approved" at bounding box center [116, 197] width 4 height 4
radio input "true"
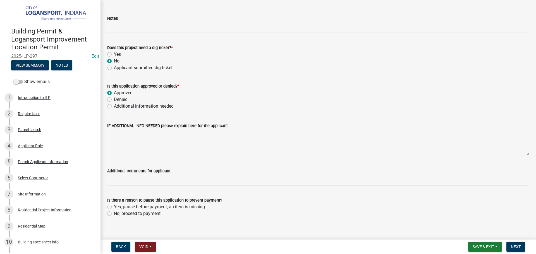
scroll to position [447, 0]
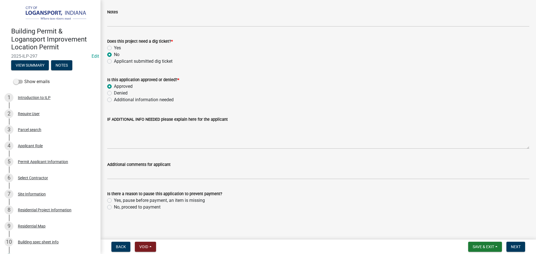
drag, startPoint x: 109, startPoint y: 207, endPoint x: 176, endPoint y: 200, distance: 66.5
click at [114, 205] on div "No, proceed to payment" at bounding box center [318, 207] width 422 height 7
click at [114, 207] on label "No, proceed to payment" at bounding box center [137, 207] width 47 height 7
click at [114, 207] on input "No, proceed to payment" at bounding box center [116, 206] width 4 height 4
radio input "true"
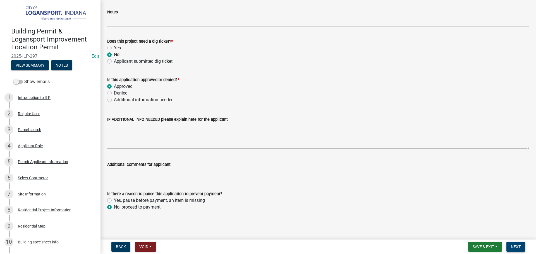
click at [513, 246] on span "Next" at bounding box center [516, 247] width 10 height 4
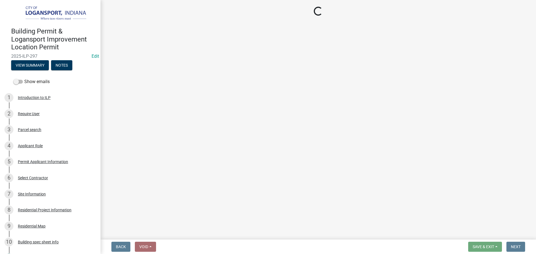
select select "3: 3"
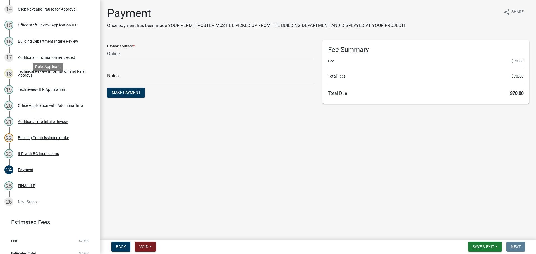
scroll to position [305, 0]
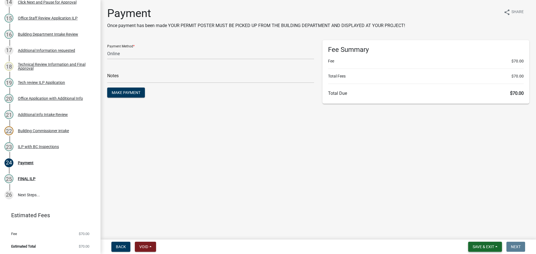
click at [483, 247] on span "Save & Exit" at bounding box center [484, 247] width 22 height 4
click at [479, 237] on button "Save & Exit" at bounding box center [480, 232] width 45 height 13
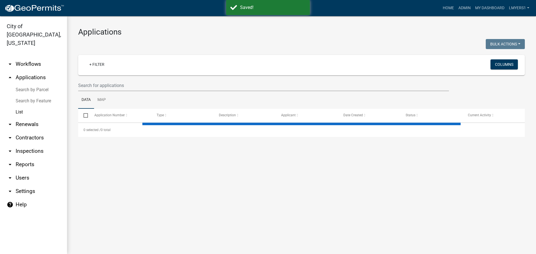
select select "3: 100"
